Goal: Task Accomplishment & Management: Manage account settings

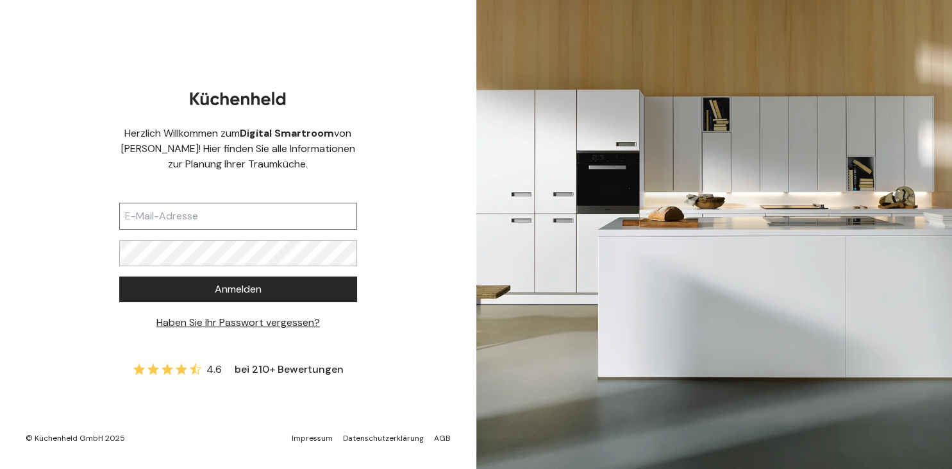
click at [183, 214] on input "text" at bounding box center [238, 216] width 238 height 27
click at [160, 219] on input "text" at bounding box center [238, 216] width 238 height 27
click at [176, 219] on input "janina" at bounding box center [238, 216] width 238 height 27
type input "[EMAIL_ADDRESS][DOMAIN_NAME]"
click at [119, 276] on button "Anmelden" at bounding box center [238, 289] width 238 height 26
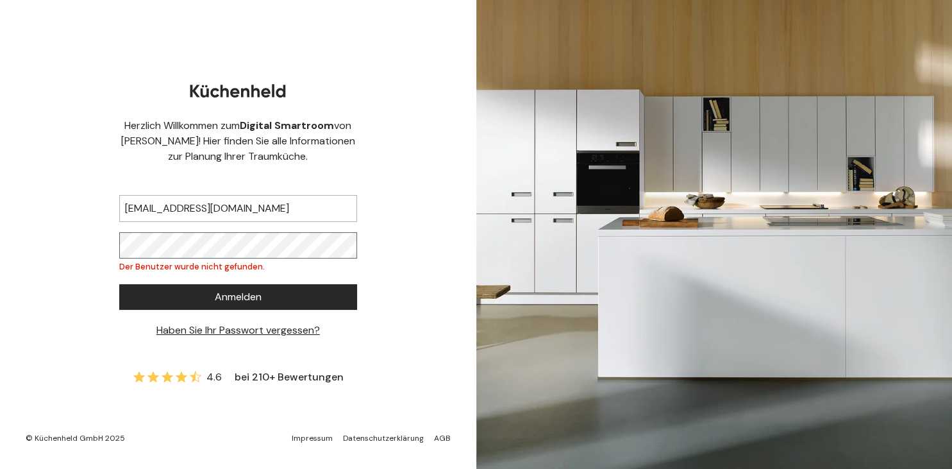
click at [119, 284] on button "Anmelden" at bounding box center [238, 297] width 238 height 26
click at [209, 324] on link "Haben Sie Ihr Passwort vergessen?" at bounding box center [238, 329] width 164 height 13
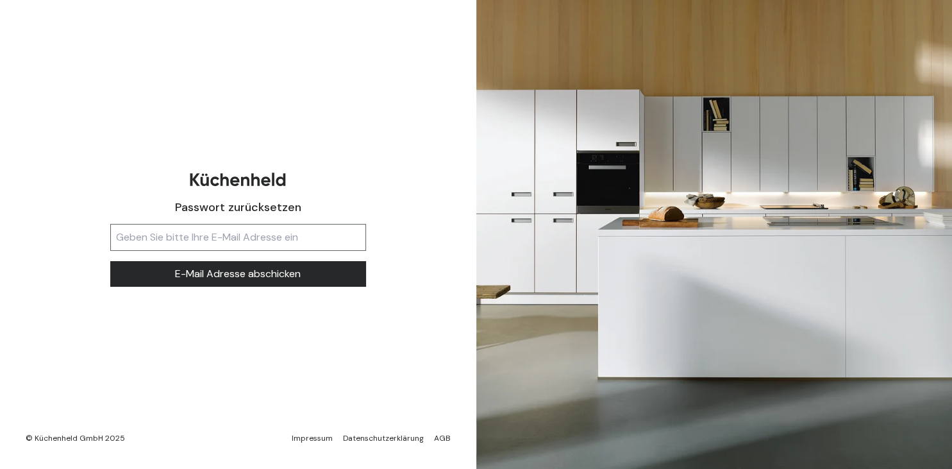
click at [207, 233] on input "text" at bounding box center [238, 237] width 256 height 27
type input "[EMAIL_ADDRESS][DOMAIN_NAME]"
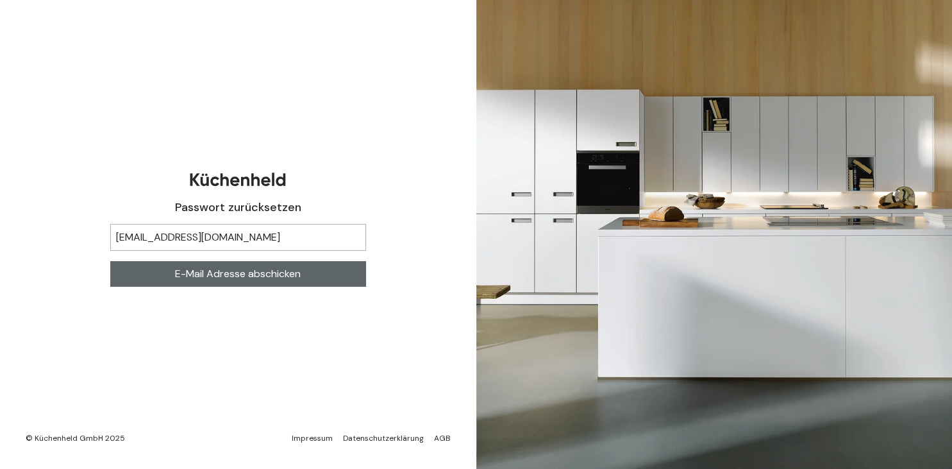
click at [221, 269] on span "E-Mail Adresse abschicken" at bounding box center [238, 273] width 126 height 15
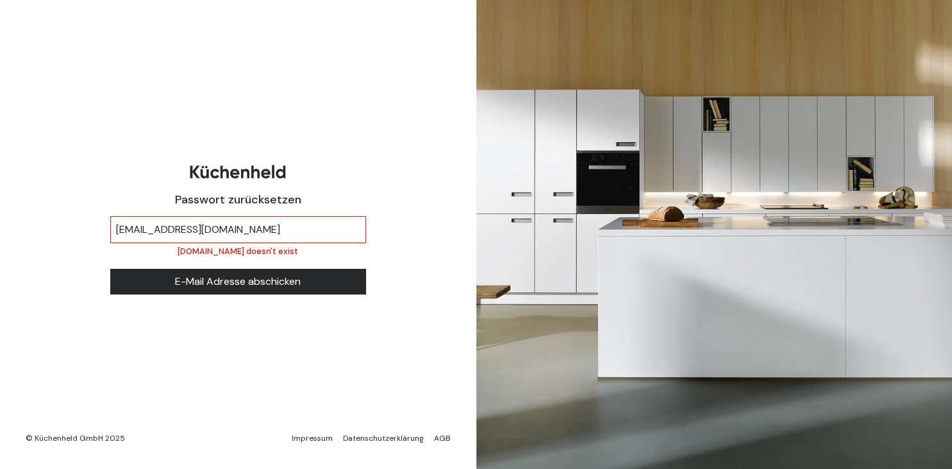
click at [240, 253] on small "[DOMAIN_NAME] doesn't exist" at bounding box center [238, 251] width 121 height 11
